Goal: Task Accomplishment & Management: Manage account settings

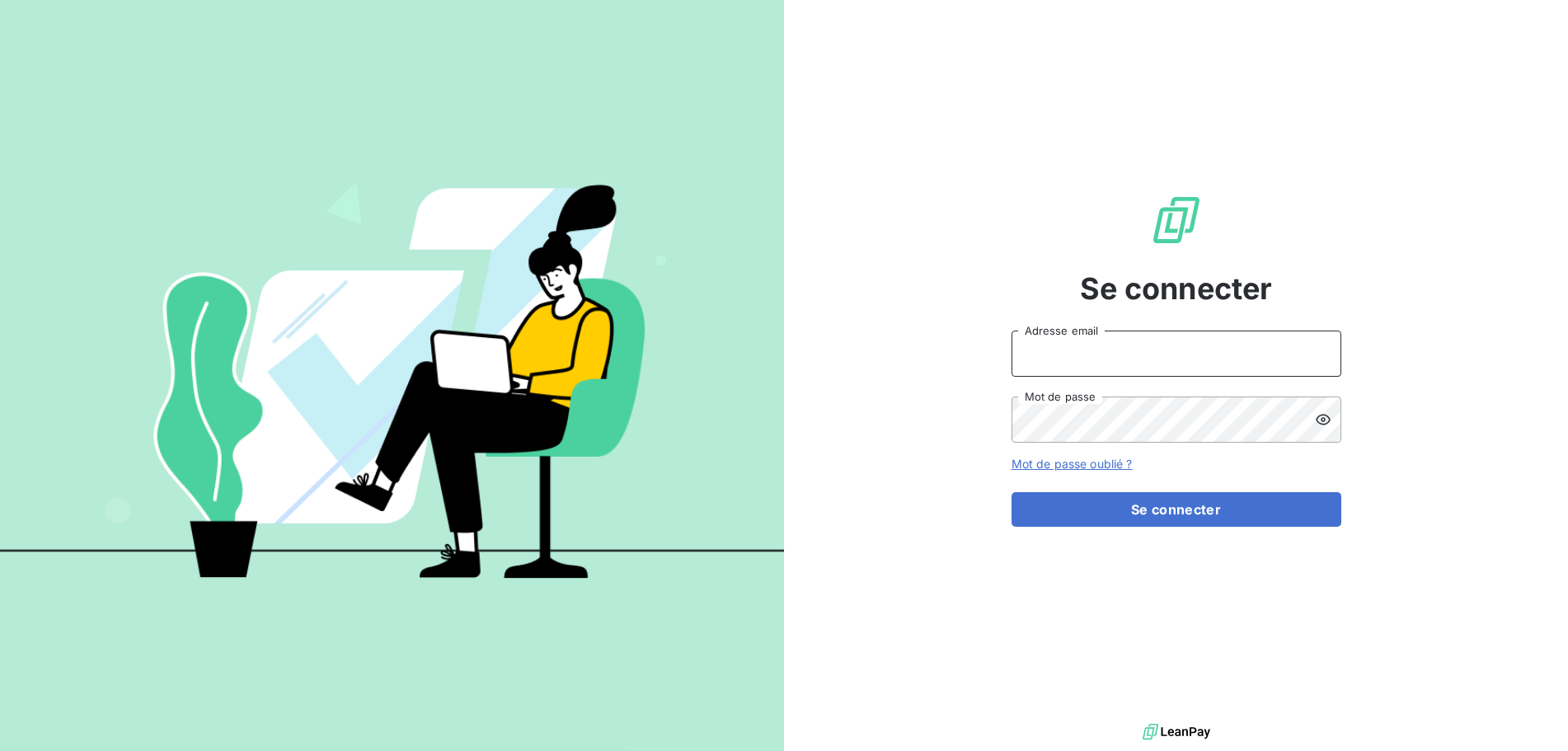
click at [1079, 357] on input "Adresse email" at bounding box center [1176, 353] width 330 height 46
type input "[EMAIL_ADDRESS][PERSON_NAME][DOMAIN_NAME]"
click at [1326, 424] on icon at bounding box center [1323, 419] width 15 height 11
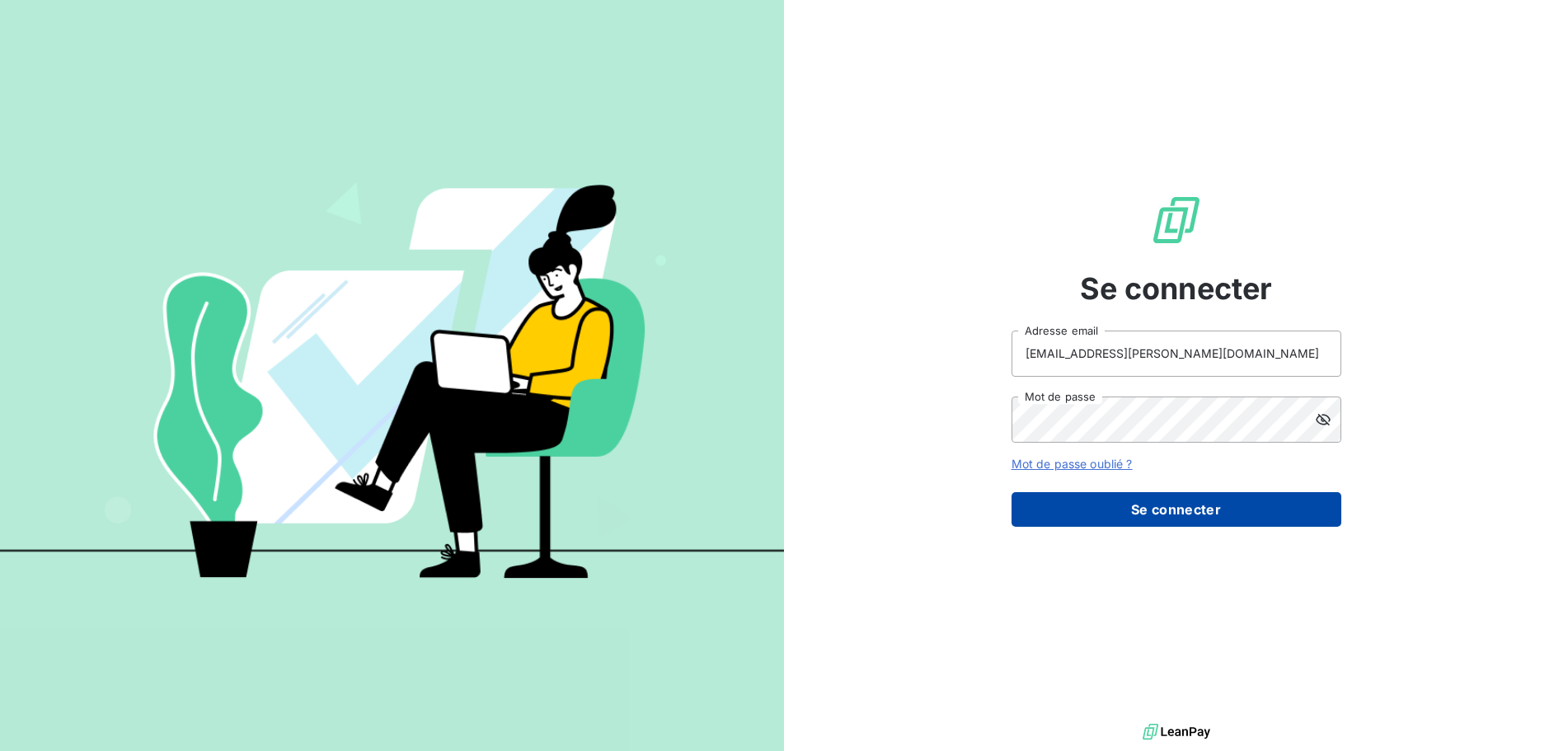
click at [1192, 509] on button "Se connecter" at bounding box center [1176, 509] width 330 height 34
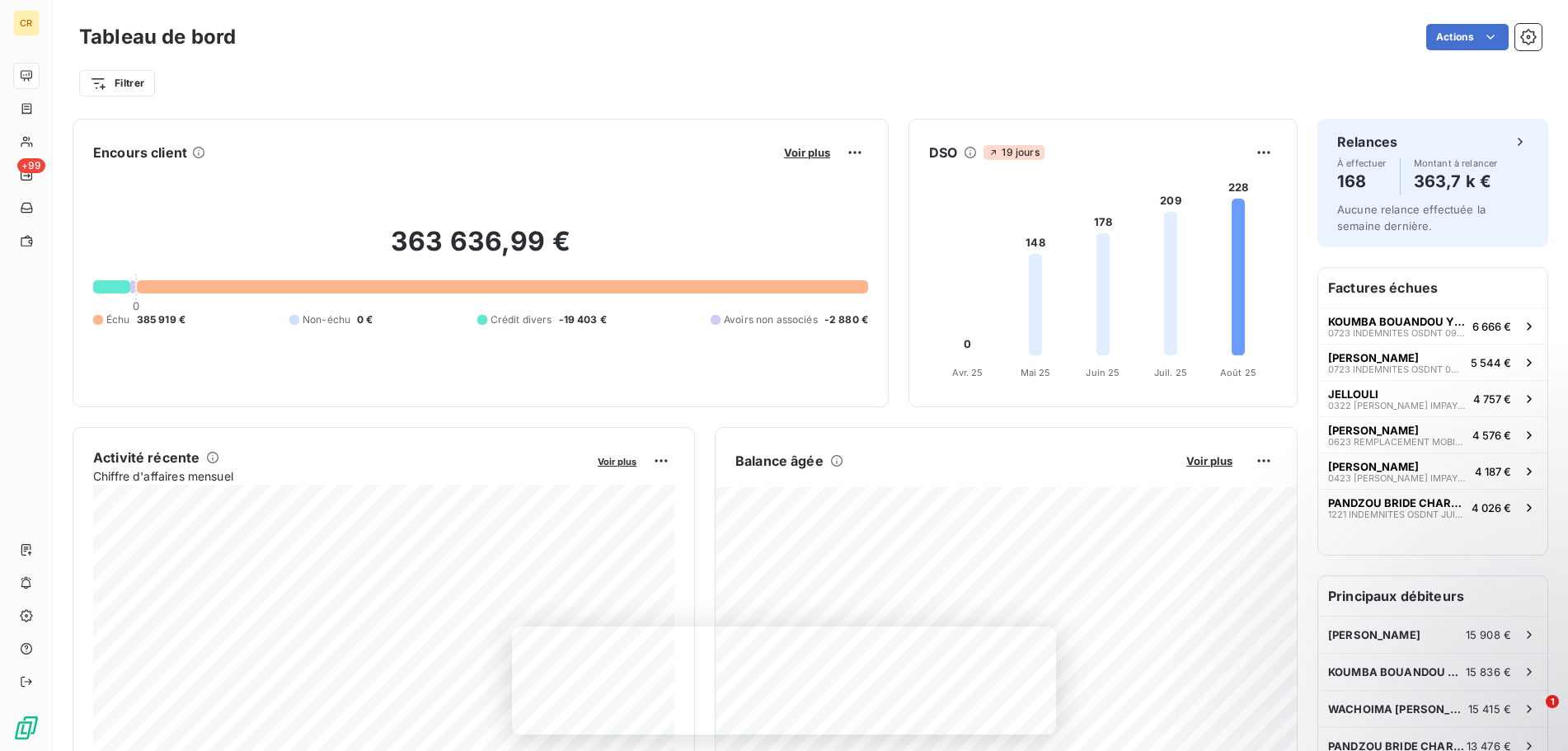
click at [434, 199] on div "363 636,99 € 0 Échu 385 919 € Non-échu 0 € Crédit divers -19 403 € Avoirs non a…" at bounding box center [480, 276] width 775 height 221
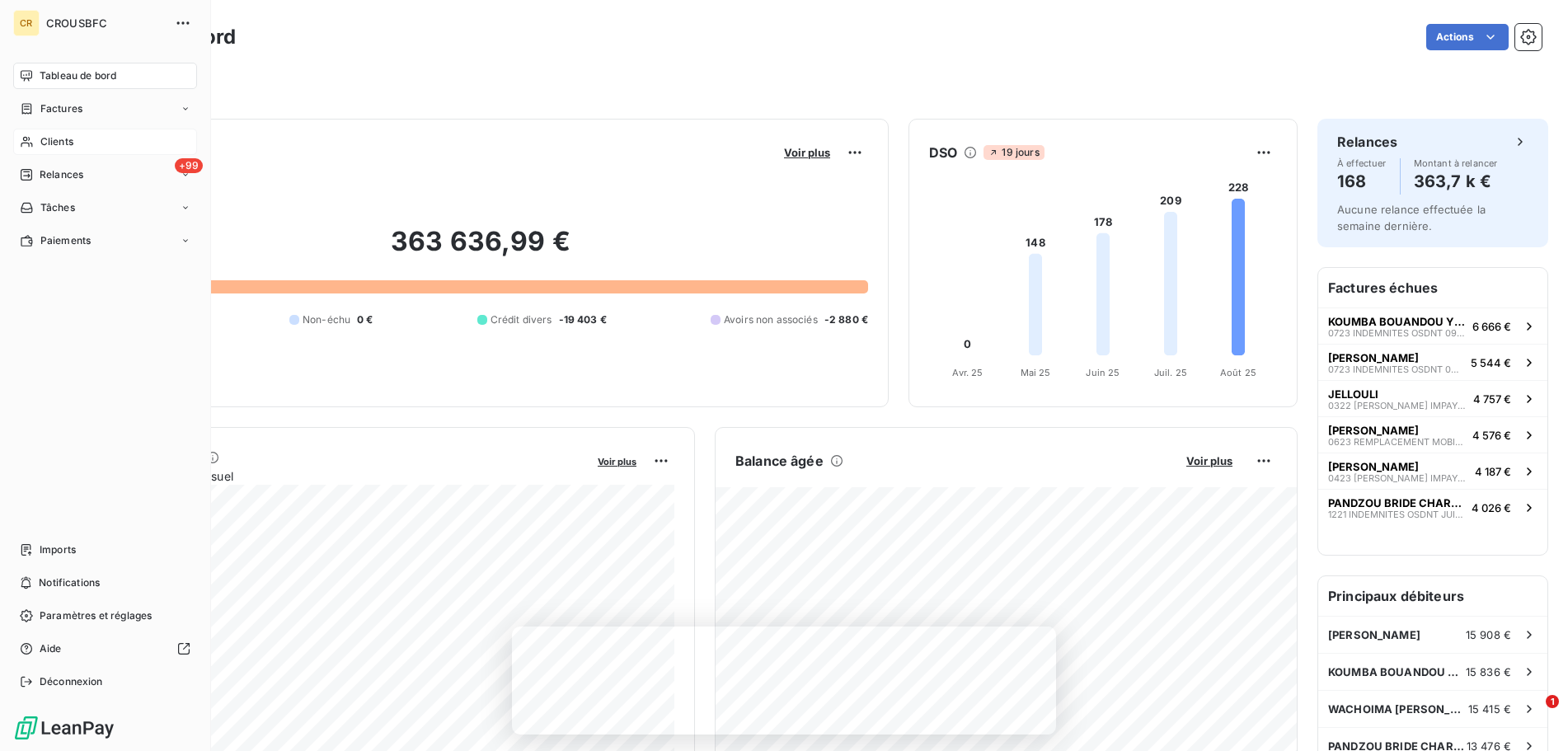
click at [65, 140] on span "Clients" at bounding box center [56, 142] width 33 height 15
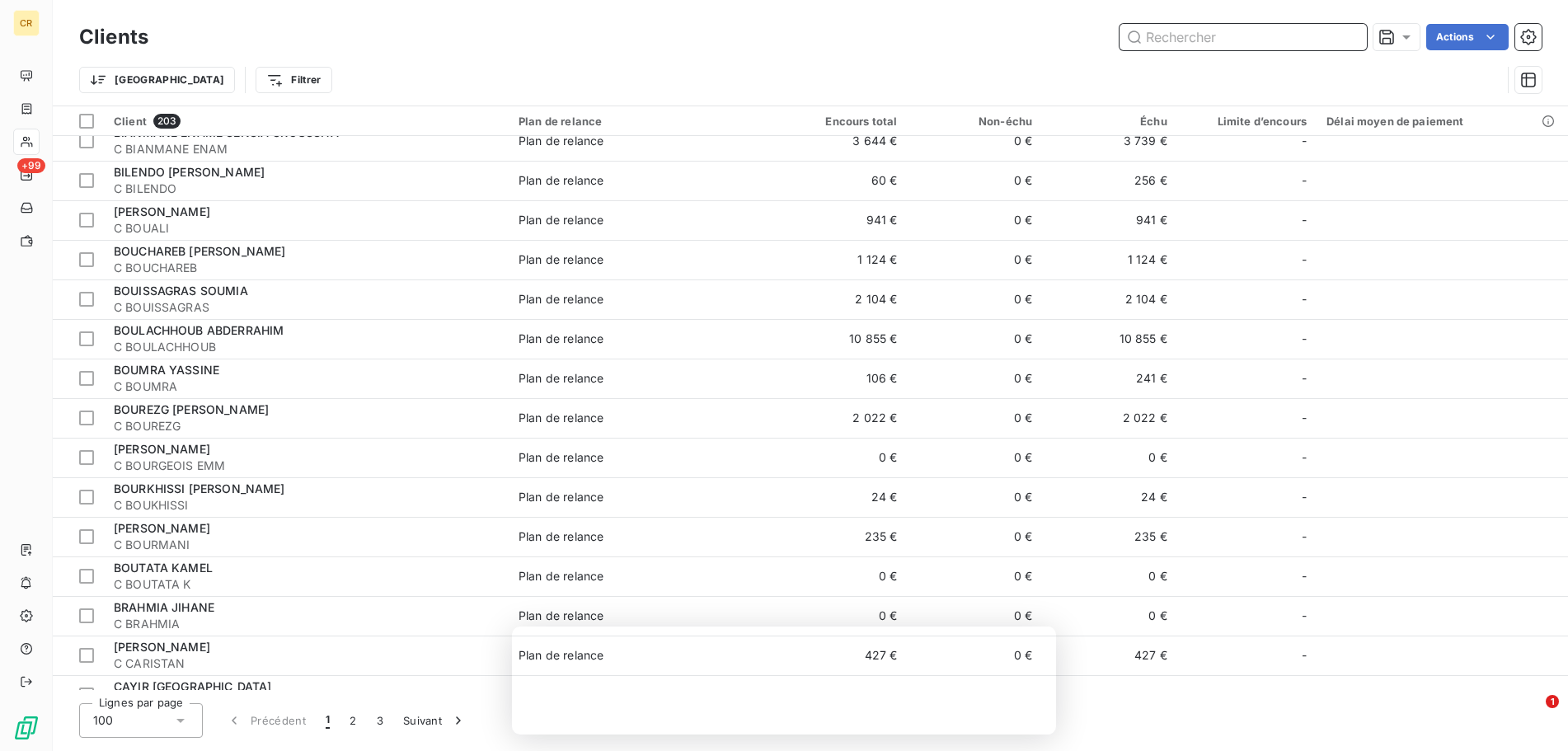
scroll to position [239, 0]
